Goal: Task Accomplishment & Management: Manage account settings

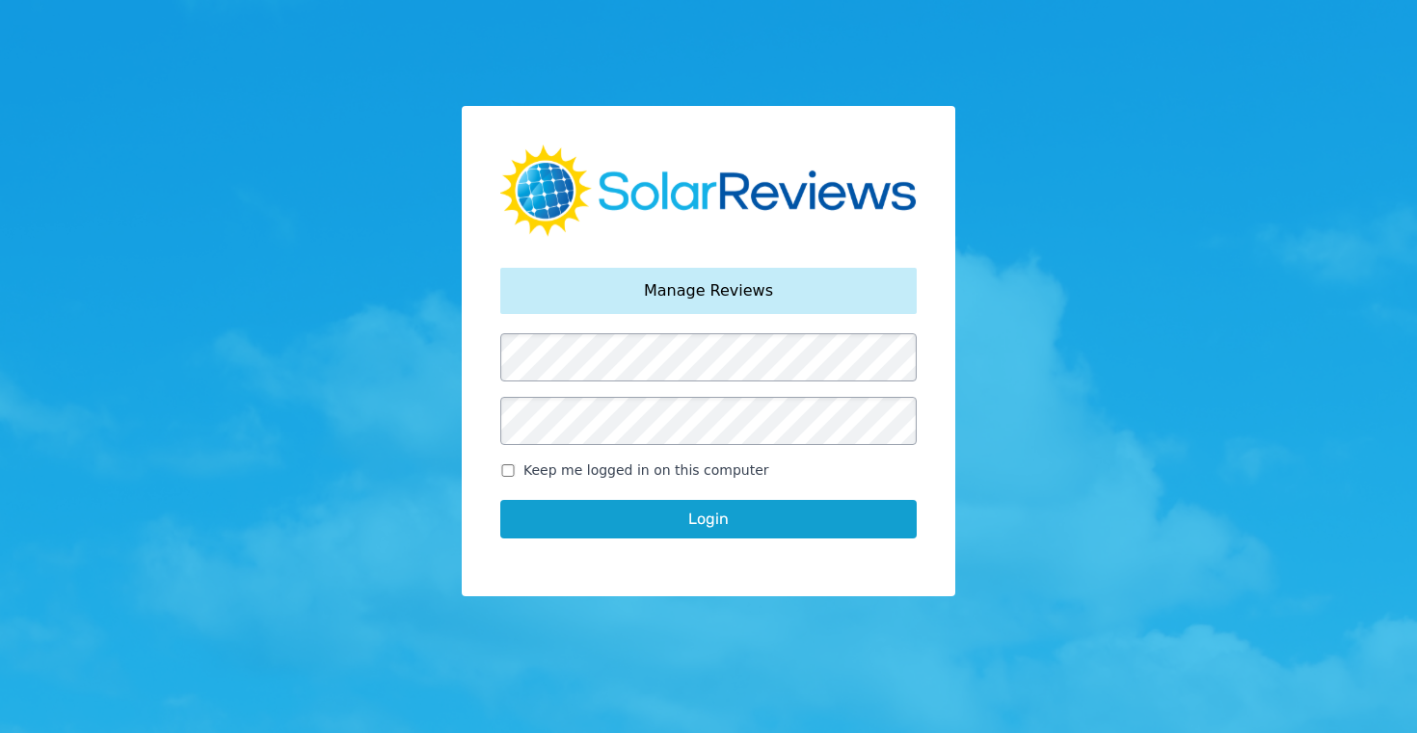
click at [509, 472] on input "Keep me logged in on this computer" at bounding box center [507, 471] width 15 height 13
checkbox input "true"
click at [660, 522] on button "Login" at bounding box center [708, 519] width 416 height 39
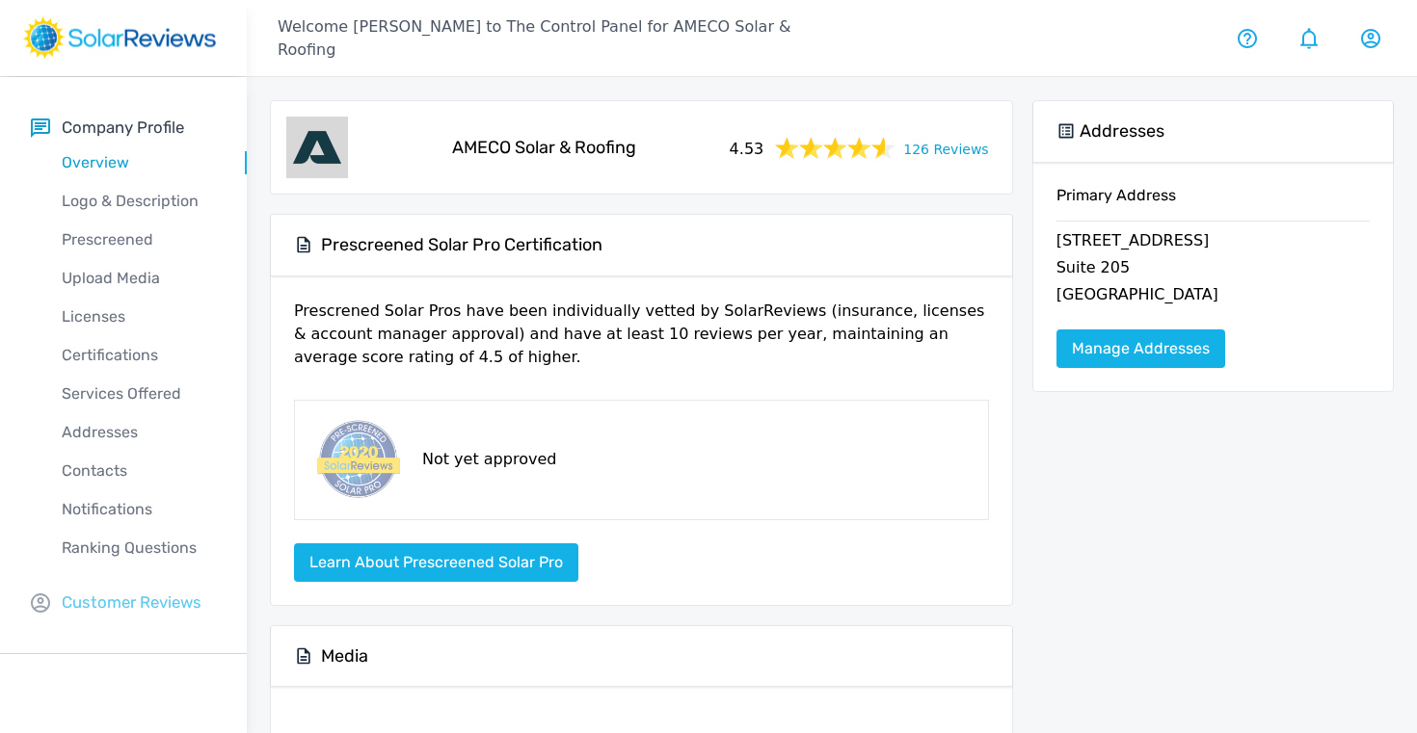
click at [163, 595] on p "Customer Reviews" at bounding box center [132, 603] width 140 height 24
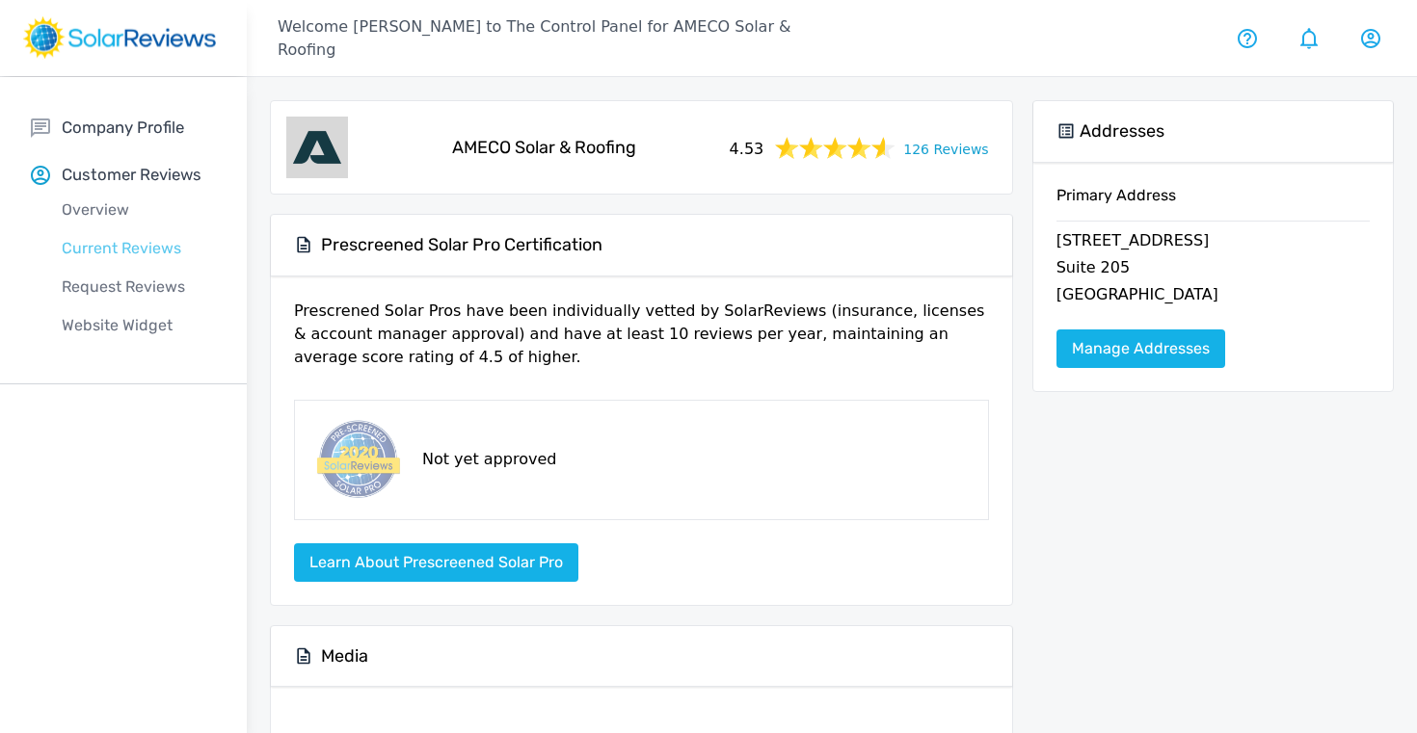
click at [103, 242] on p "Current Reviews" at bounding box center [139, 248] width 216 height 23
